Goal: Information Seeking & Learning: Stay updated

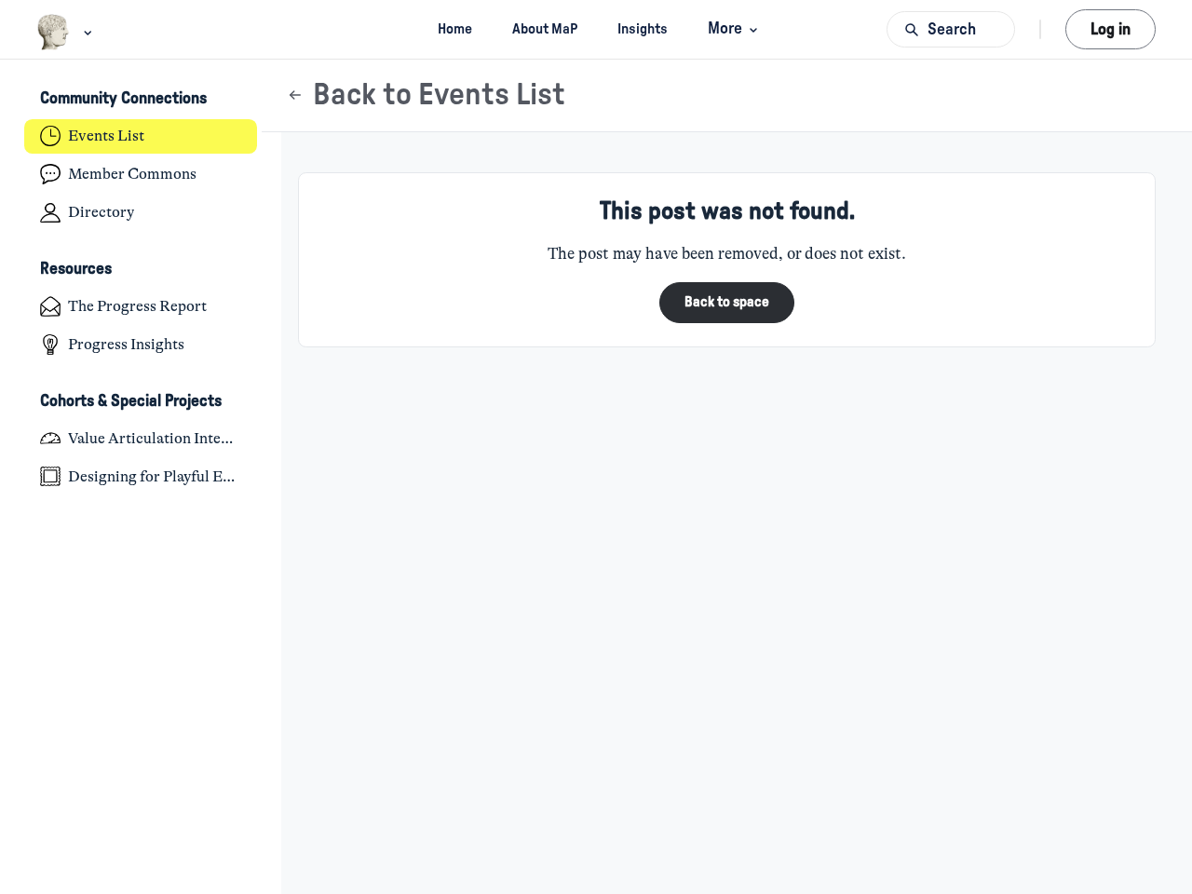
scroll to position [6114, 3662]
